Goal: Information Seeking & Learning: Learn about a topic

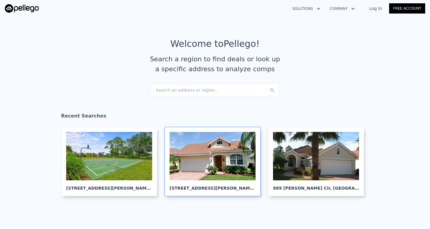
click at [201, 160] on div at bounding box center [213, 156] width 86 height 48
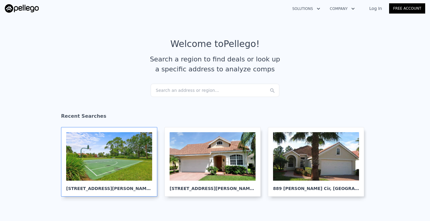
click at [111, 171] on div at bounding box center [109, 156] width 86 height 48
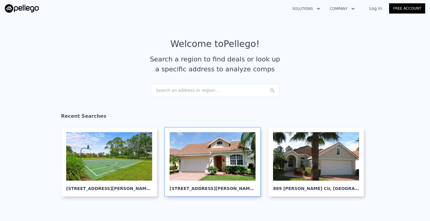
click at [199, 165] on div at bounding box center [213, 156] width 86 height 48
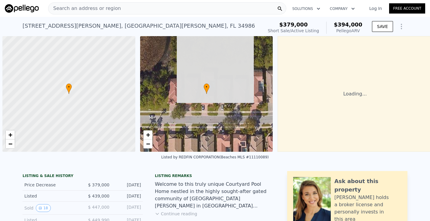
scroll to position [0, 2]
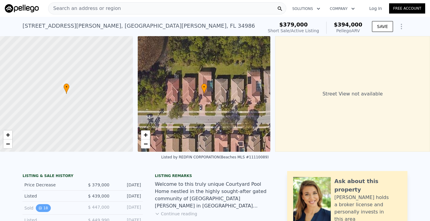
click at [43, 207] on button "18" at bounding box center [43, 208] width 15 height 8
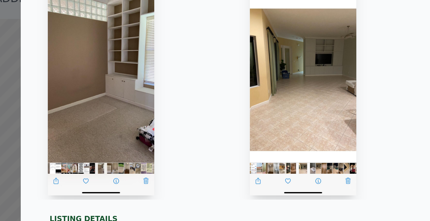
scroll to position [0, 454]
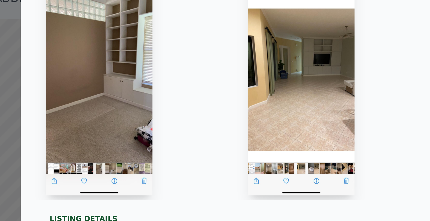
click at [175, 61] on img at bounding box center [201, 66] width 53 height 115
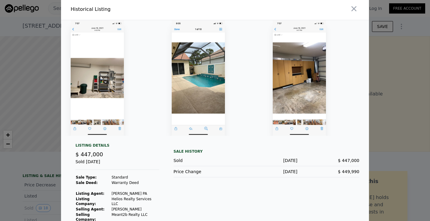
scroll to position [0, 1569]
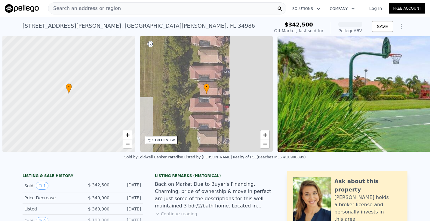
scroll to position [0, 2]
